Goal: Information Seeking & Learning: Learn about a topic

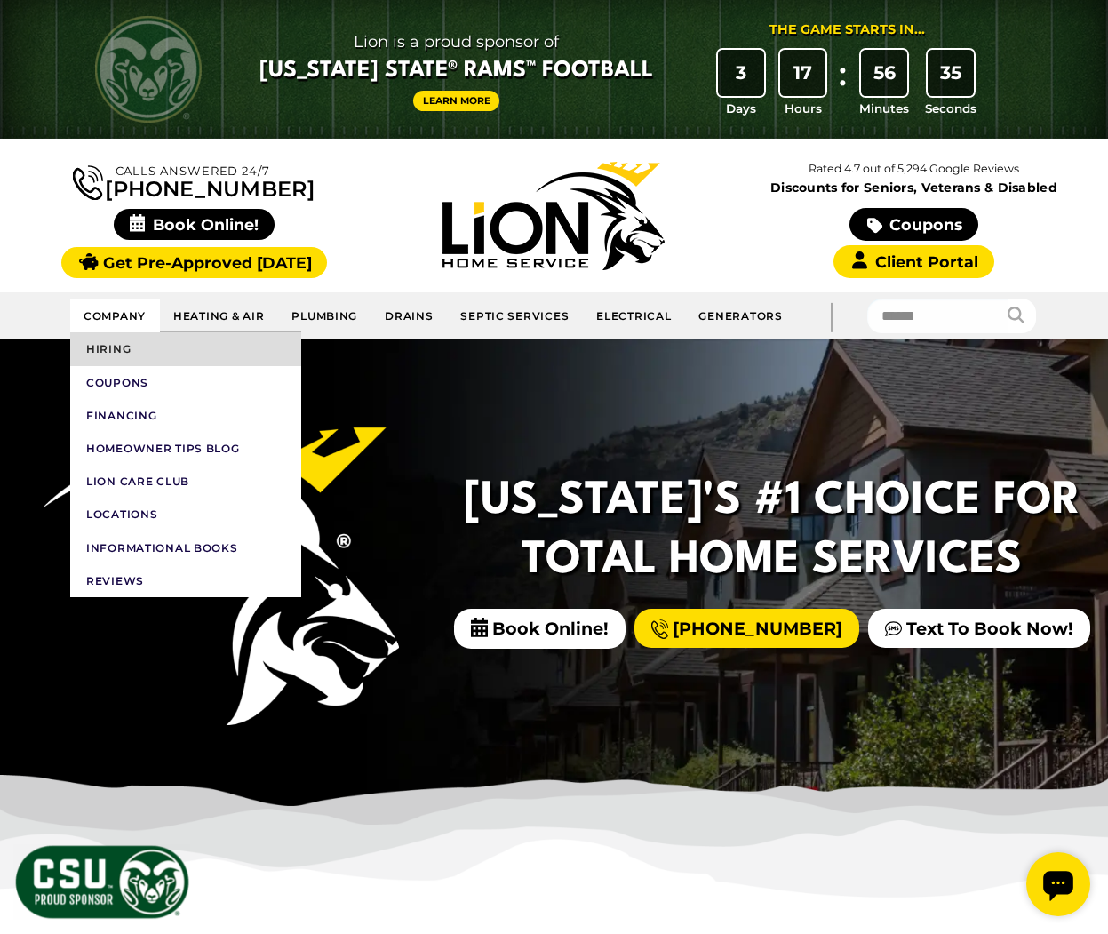
click at [140, 349] on link "Hiring" at bounding box center [185, 348] width 231 height 33
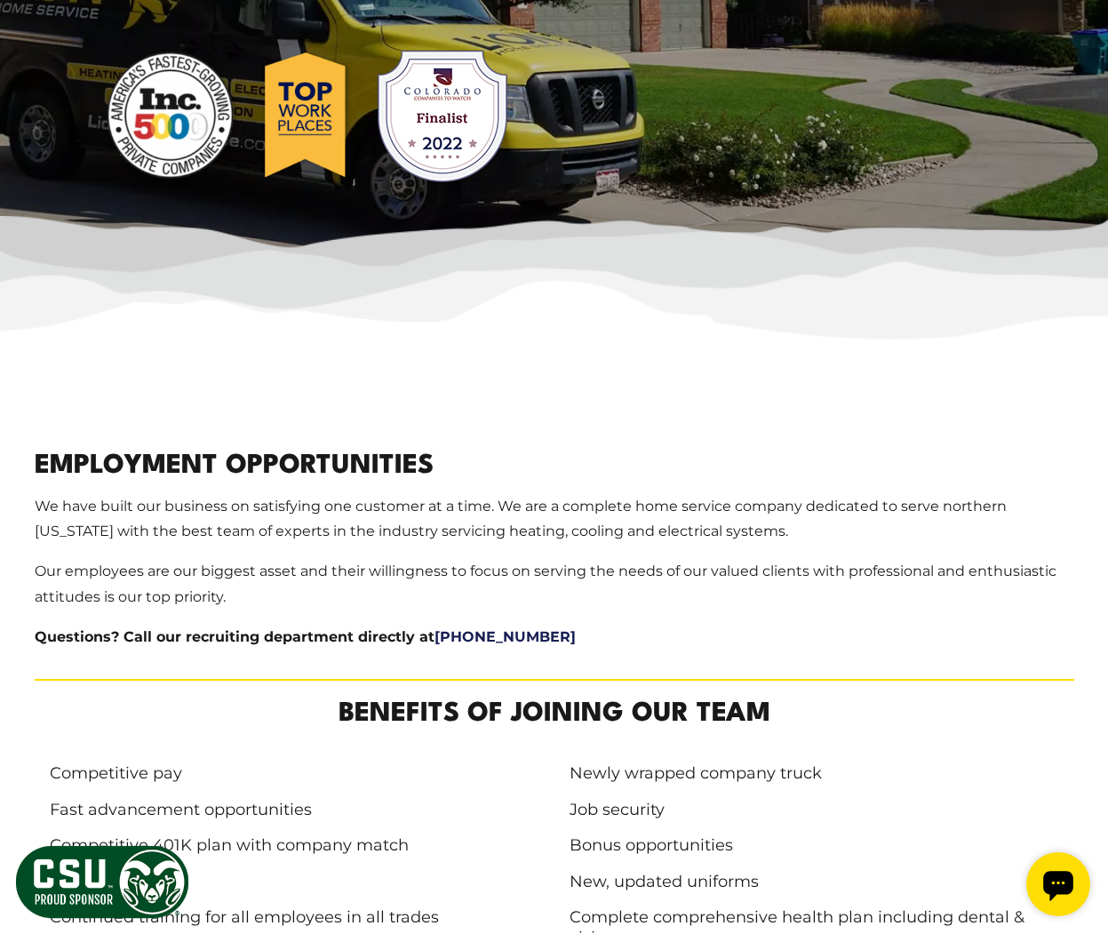
scroll to position [563, 0]
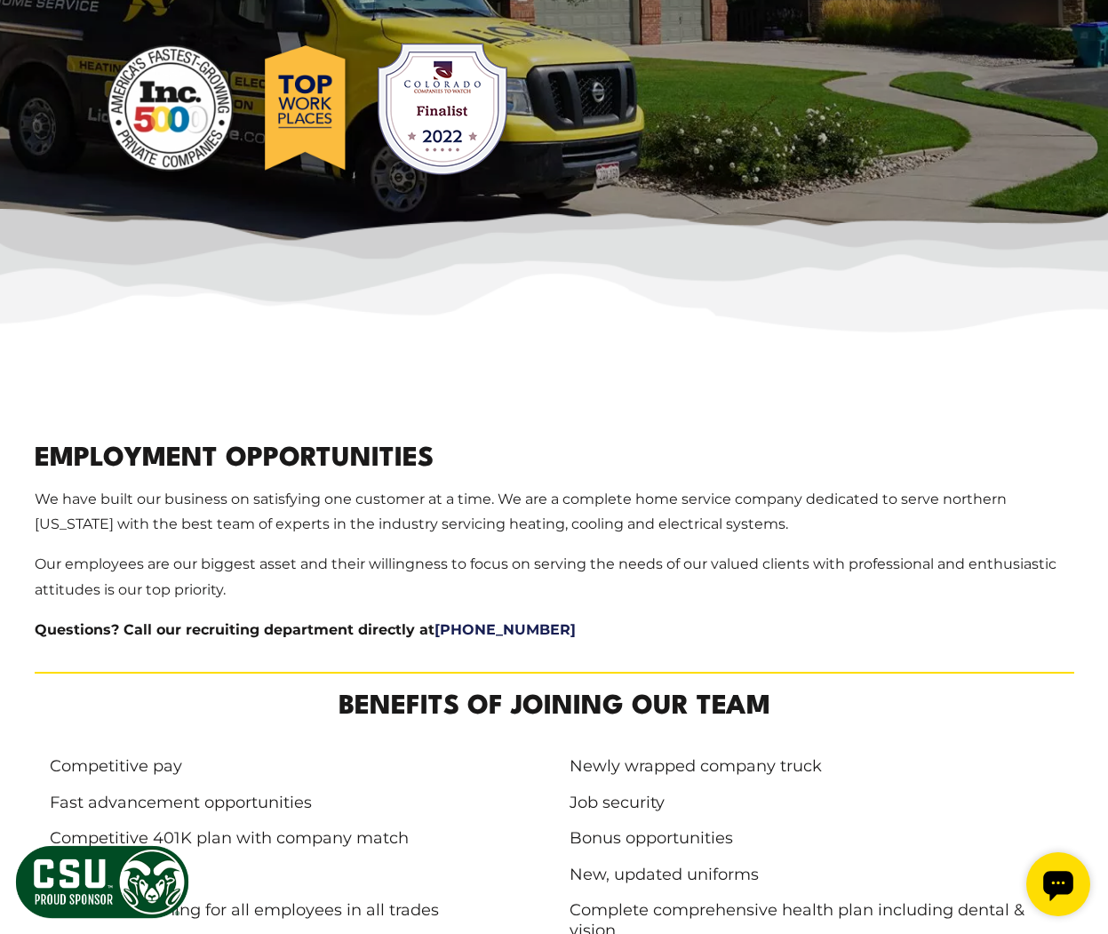
click at [537, 629] on p "Questions? Call our recruiting department directly at [PHONE_NUMBER]" at bounding box center [555, 631] width 1040 height 26
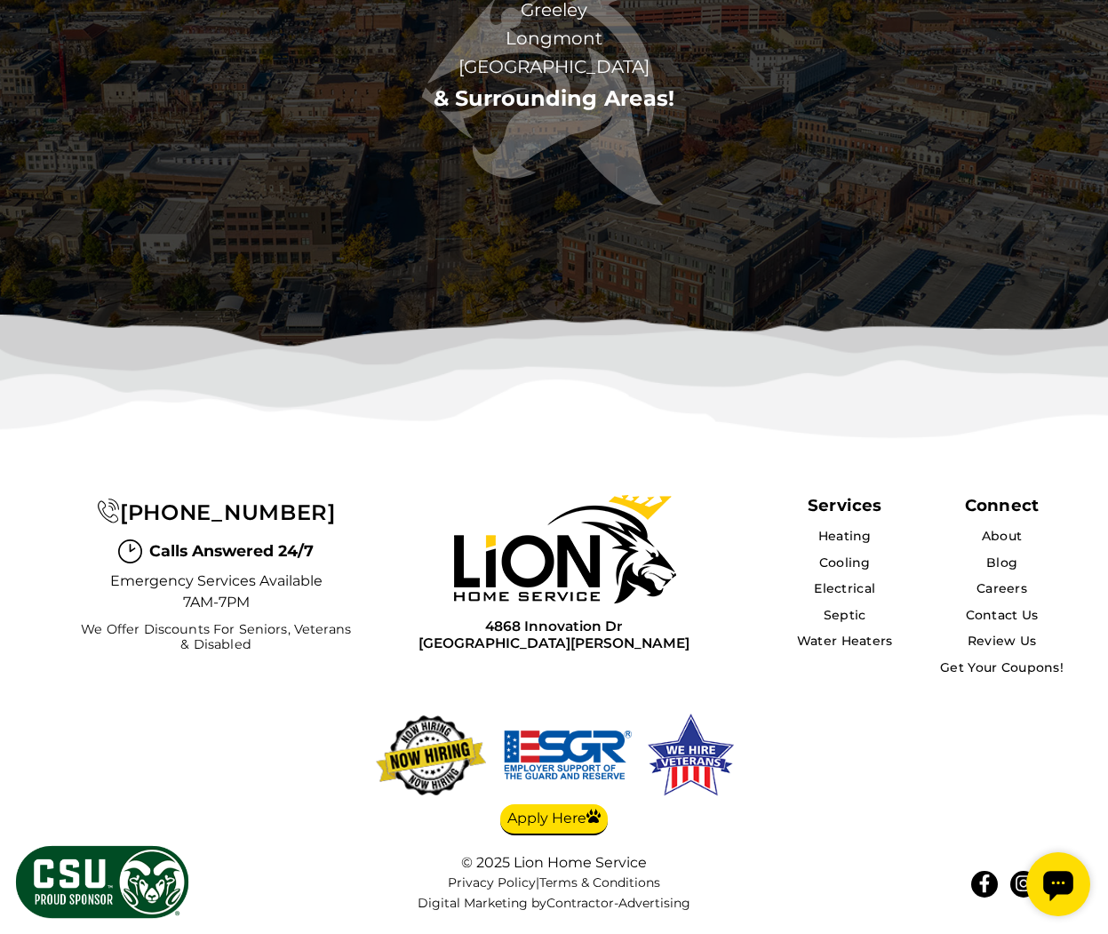
scroll to position [5176, 0]
click at [995, 537] on link "About" at bounding box center [1002, 536] width 42 height 16
click at [407, 658] on div "4868 Innovation Dr Fort Collins, CO 80525" at bounding box center [555, 586] width 370 height 239
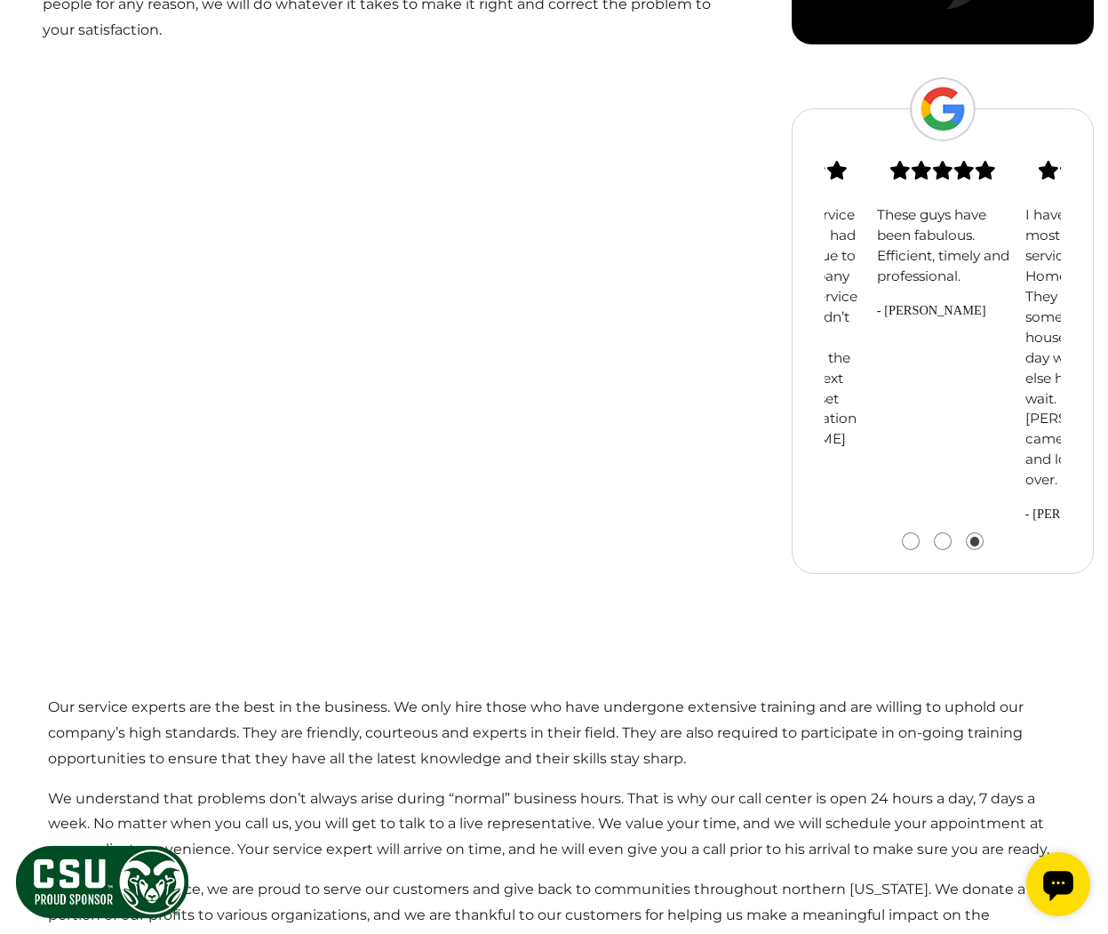
scroll to position [0, 0]
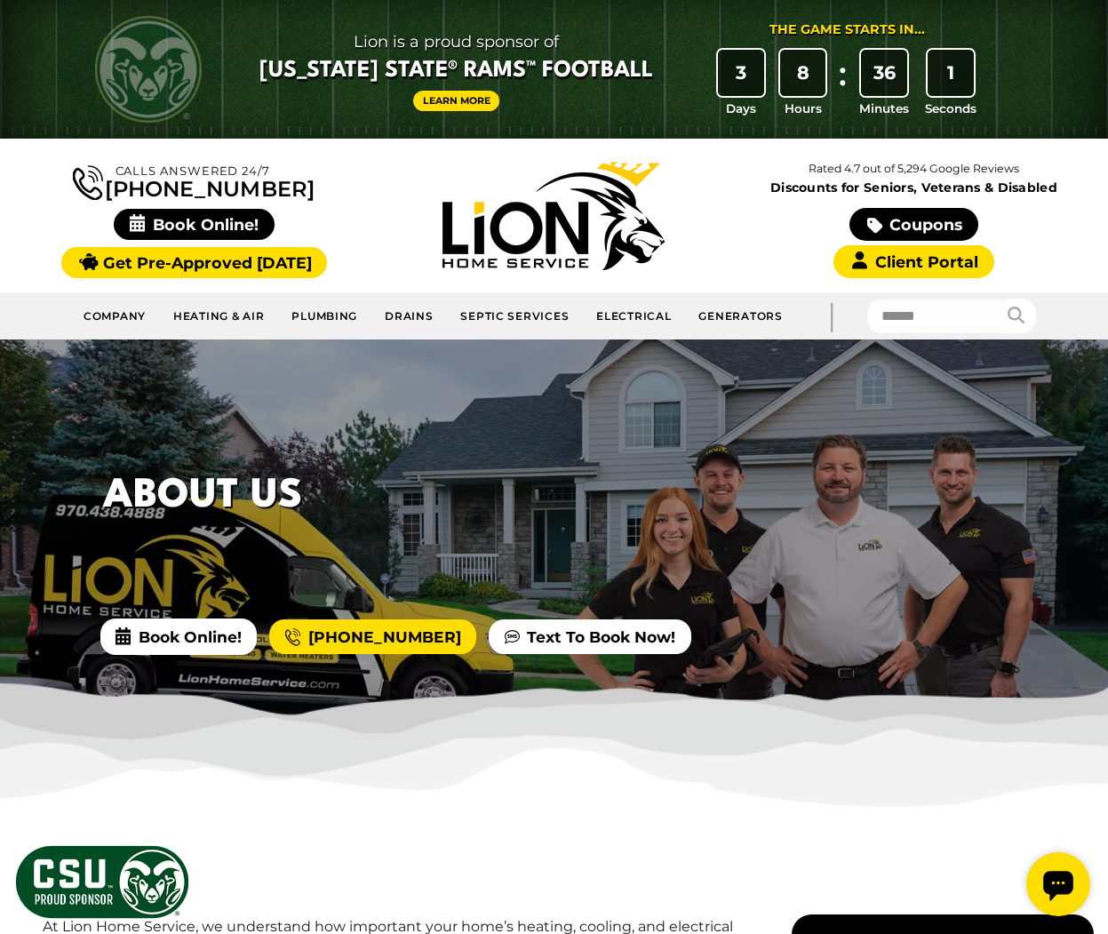
click at [364, 198] on div "Calls Answered 24/7 (970) 573-7331" at bounding box center [194, 215] width 360 height 118
